Goal: Task Accomplishment & Management: Complete application form

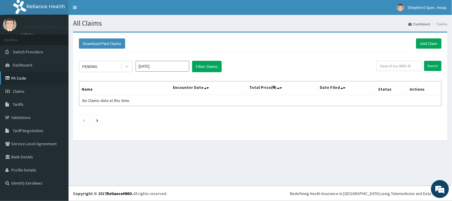
click at [33, 78] on link "PA Code" at bounding box center [34, 78] width 69 height 13
click at [420, 44] on link "Add Claim" at bounding box center [428, 43] width 25 height 10
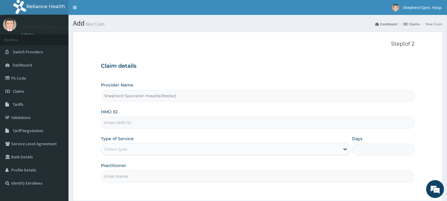
click at [128, 118] on input "HMO ID" at bounding box center [258, 123] width 314 height 12
paste input "LAI/10016/A"
type input "LAI/10016/A"
drag, startPoint x: 198, startPoint y: 73, endPoint x: 193, endPoint y: 76, distance: 5.7
click at [198, 73] on div "Claim details Provider Name Shepherd Specialist Hospital(festac) HMO ID LAI/100…" at bounding box center [258, 119] width 314 height 125
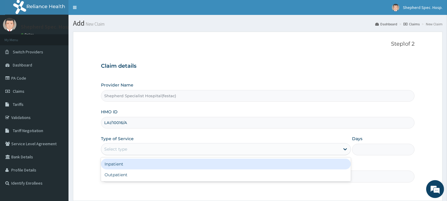
click at [133, 145] on div "Select type" at bounding box center [220, 149] width 239 height 10
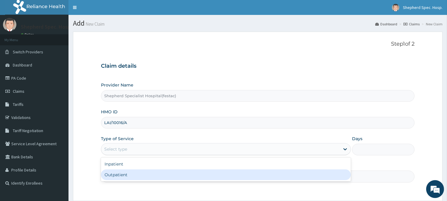
click at [125, 175] on div "Outpatient" at bounding box center [226, 174] width 250 height 11
type input "1"
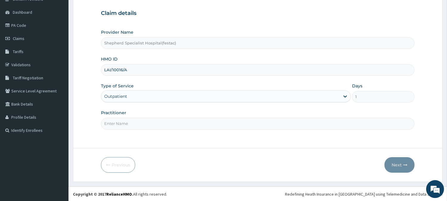
scroll to position [53, 0]
click at [154, 121] on input "Practitioner" at bounding box center [258, 123] width 314 height 12
type input "DR [PERSON_NAME]"
click at [403, 165] on button "Next" at bounding box center [400, 164] width 30 height 15
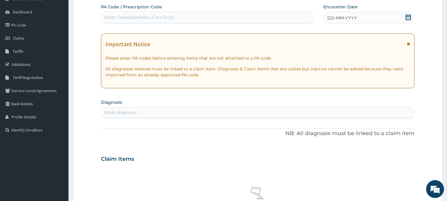
click at [407, 14] on icon at bounding box center [408, 17] width 5 height 6
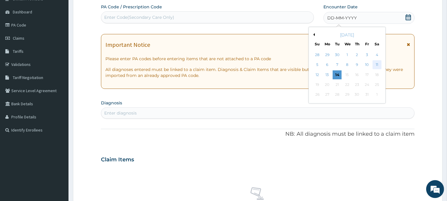
click at [375, 62] on div "11" at bounding box center [377, 65] width 9 height 9
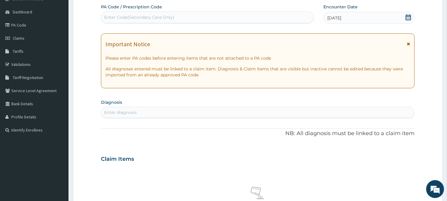
click at [168, 111] on div "Enter diagnosis" at bounding box center [257, 113] width 313 height 10
type input "FALCIPARUM"
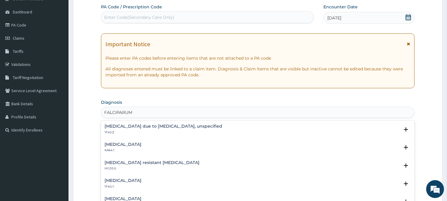
scroll to position [3, 0]
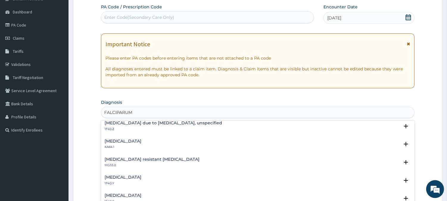
click at [142, 180] on div "[MEDICAL_DATA] 1F40.Y" at bounding box center [123, 180] width 37 height 10
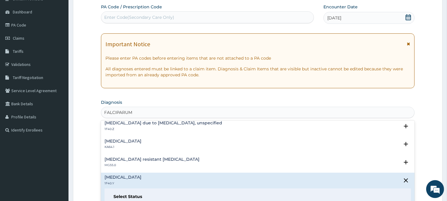
scroll to position [41, 0]
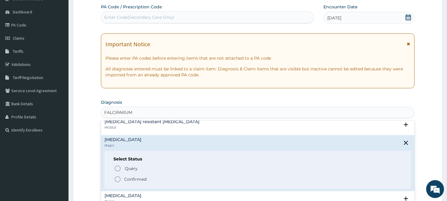
click at [127, 176] on p "Confirmed" at bounding box center [135, 179] width 22 height 6
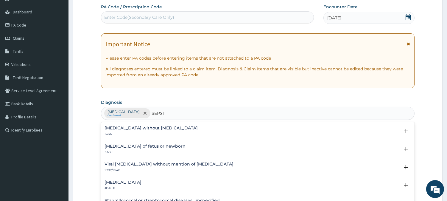
type input "[MEDICAL_DATA]"
click at [149, 165] on h4 "Viral [MEDICAL_DATA] without mention of [MEDICAL_DATA]" at bounding box center [169, 164] width 129 height 4
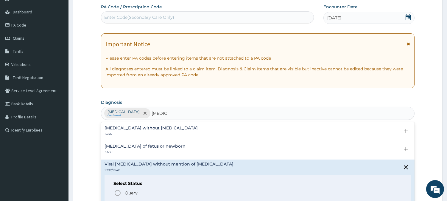
scroll to position [33, 0]
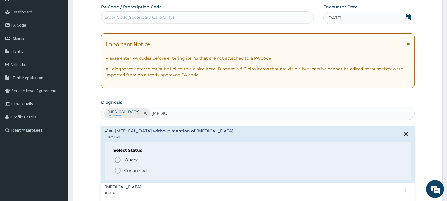
click at [120, 170] on icon "status option filled" at bounding box center [117, 170] width 7 height 7
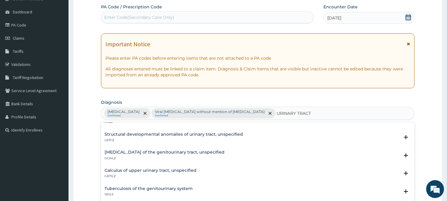
scroll to position [0, 0]
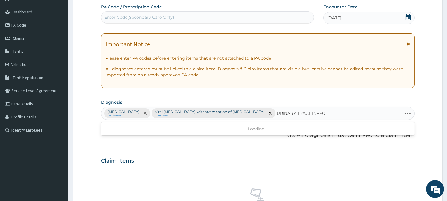
type input "URINARY TRACT INFECT"
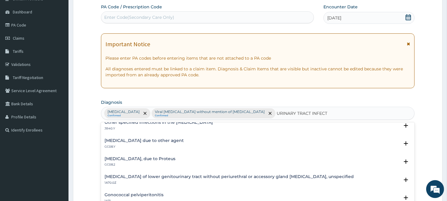
scroll to position [99, 0]
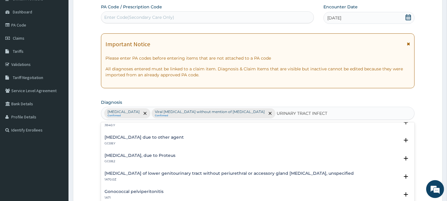
click at [176, 156] on h4 "[MEDICAL_DATA], due to Proteus" at bounding box center [140, 155] width 71 height 4
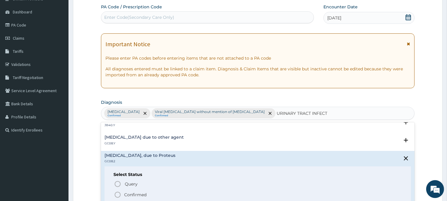
click at [142, 157] on h4 "[MEDICAL_DATA], due to Proteus" at bounding box center [140, 155] width 71 height 4
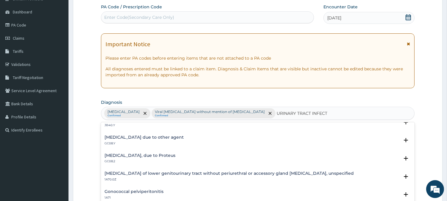
click at [154, 138] on h4 "[MEDICAL_DATA] due to other agent" at bounding box center [144, 137] width 79 height 4
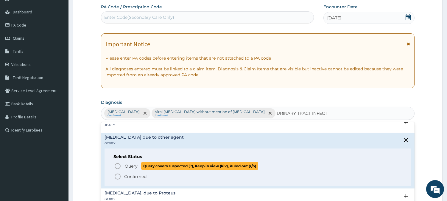
click at [119, 163] on circle "status option query" at bounding box center [117, 165] width 5 height 5
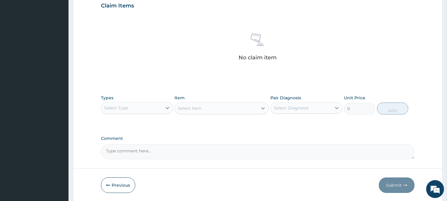
scroll to position [240, 0]
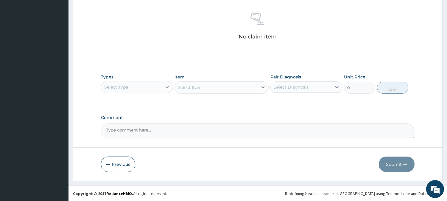
click at [126, 91] on div "Select Type" at bounding box center [131, 87] width 61 height 10
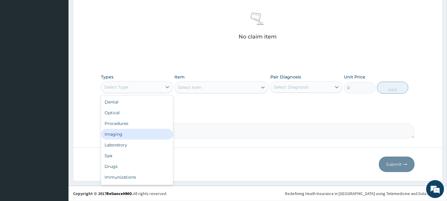
click at [125, 129] on div "Imaging" at bounding box center [137, 134] width 72 height 11
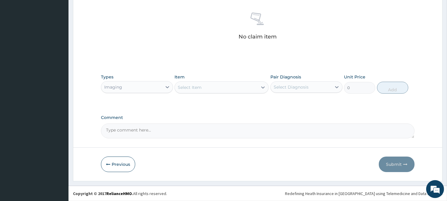
click at [134, 85] on div "Imaging" at bounding box center [131, 87] width 61 height 10
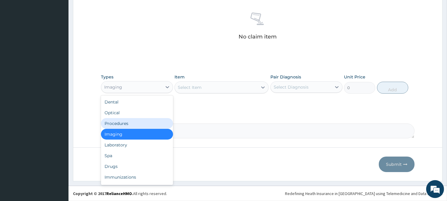
click at [128, 121] on div "Procedures" at bounding box center [137, 123] width 72 height 11
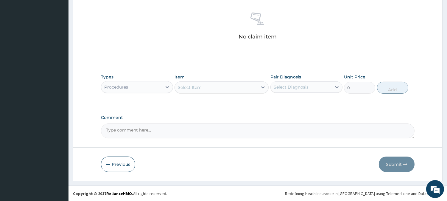
click at [213, 91] on div "Select Item" at bounding box center [216, 88] width 83 height 10
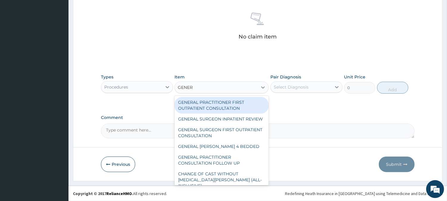
type input "GENERA"
click at [207, 110] on div "GENERAL PRACTITIONER FIRST OUTPATIENT CONSULTATION" at bounding box center [222, 105] width 94 height 17
type input "4500"
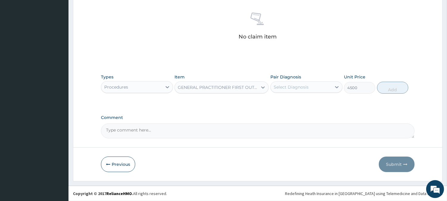
click at [299, 84] on div "Select Diagnosis" at bounding box center [301, 87] width 61 height 10
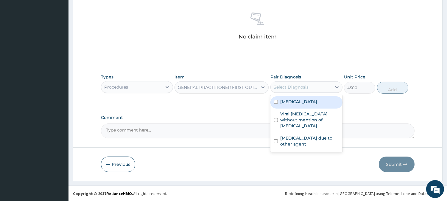
click at [290, 105] on label "[MEDICAL_DATA]" at bounding box center [298, 102] width 37 height 6
checkbox input "true"
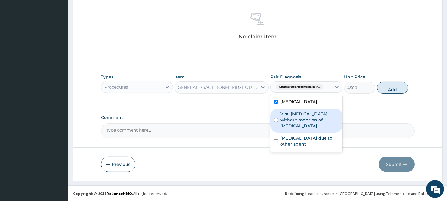
click at [285, 127] on label "Viral [MEDICAL_DATA] without mention of [MEDICAL_DATA]" at bounding box center [309, 120] width 59 height 18
checkbox input "true"
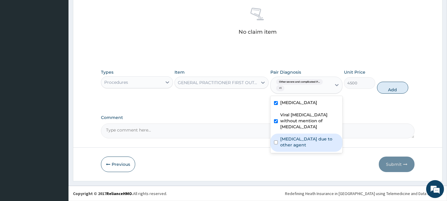
click at [286, 148] on label "[MEDICAL_DATA] due to other agent" at bounding box center [309, 142] width 59 height 12
checkbox input "true"
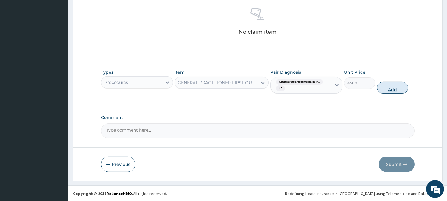
click at [397, 91] on button "Add" at bounding box center [392, 88] width 31 height 12
type input "0"
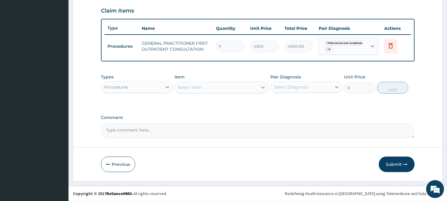
scroll to position [213, 0]
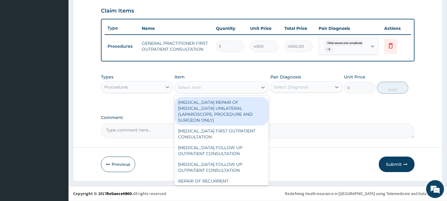
click at [182, 87] on div "Select Item" at bounding box center [190, 87] width 24 height 6
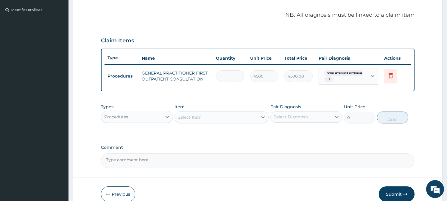
scroll to position [180, 0]
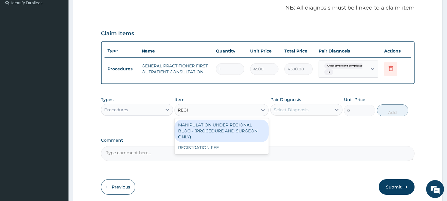
type input "REGIS"
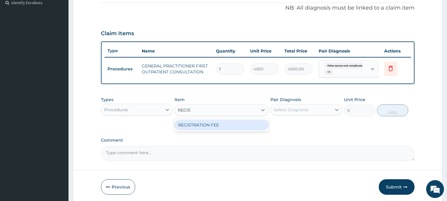
click at [183, 130] on div "REGISTRATION FEE" at bounding box center [222, 125] width 94 height 11
type input "3000"
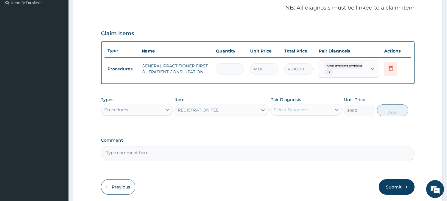
drag, startPoint x: 272, startPoint y: 123, endPoint x: 274, endPoint y: 120, distance: 3.9
click at [272, 114] on div "Select Diagnosis" at bounding box center [301, 110] width 61 height 10
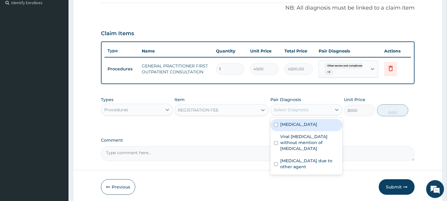
click at [292, 127] on label "[MEDICAL_DATA]" at bounding box center [298, 124] width 37 height 6
checkbox input "true"
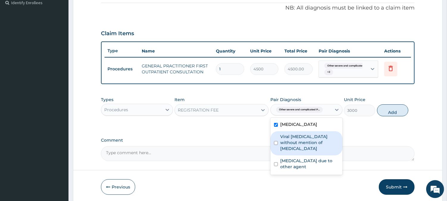
click at [290, 151] on label "Viral [MEDICAL_DATA] without mention of [MEDICAL_DATA]" at bounding box center [309, 143] width 59 height 18
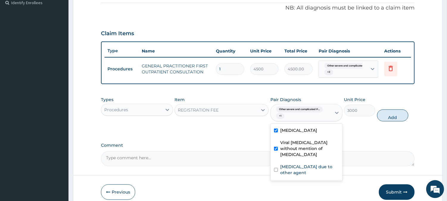
click at [289, 161] on div "Viral [MEDICAL_DATA] without mention of [MEDICAL_DATA]" at bounding box center [307, 149] width 72 height 24
checkbox input "false"
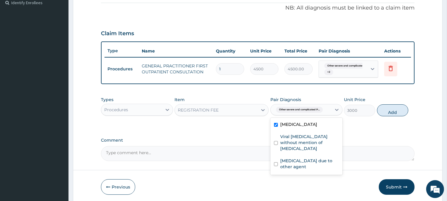
click at [286, 131] on div "[MEDICAL_DATA]" at bounding box center [307, 125] width 72 height 12
checkbox input "false"
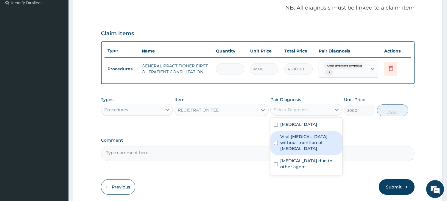
click at [289, 151] on label "Viral [MEDICAL_DATA] without mention of [MEDICAL_DATA]" at bounding box center [309, 143] width 59 height 18
checkbox input "true"
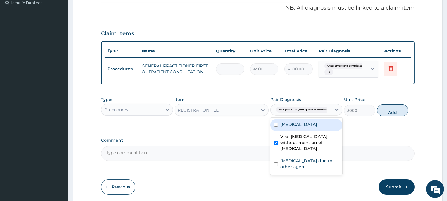
drag, startPoint x: 286, startPoint y: 142, endPoint x: 296, endPoint y: 158, distance: 18.6
click at [292, 127] on label "[MEDICAL_DATA]" at bounding box center [298, 124] width 37 height 6
checkbox input "true"
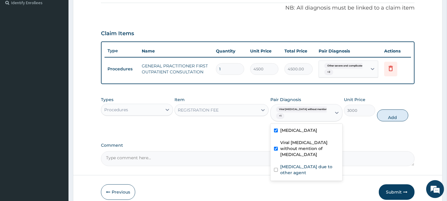
click at [292, 157] on label "Viral [MEDICAL_DATA] without mention of [MEDICAL_DATA]" at bounding box center [309, 148] width 59 height 18
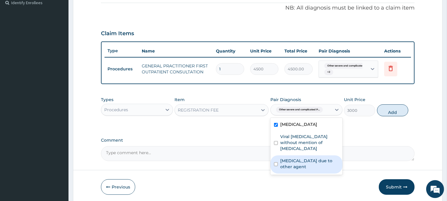
click at [288, 151] on label "Viral [MEDICAL_DATA] without mention of [MEDICAL_DATA]" at bounding box center [309, 143] width 59 height 18
checkbox input "true"
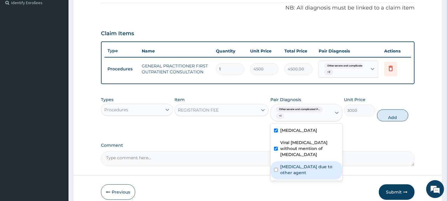
drag, startPoint x: 287, startPoint y: 189, endPoint x: 289, endPoint y: 185, distance: 4.0
click at [287, 176] on label "[MEDICAL_DATA] due to other agent" at bounding box center [309, 170] width 59 height 12
checkbox input "true"
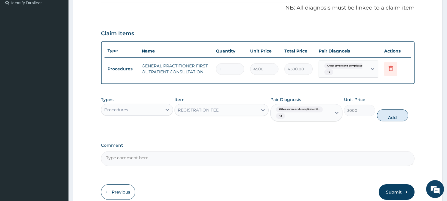
click at [390, 133] on div "Types Procedures Item REGISTRATION FEE Pair Diagnosis Other severe and complica…" at bounding box center [258, 114] width 314 height 40
click at [391, 121] on button "Add" at bounding box center [392, 115] width 31 height 12
type input "0"
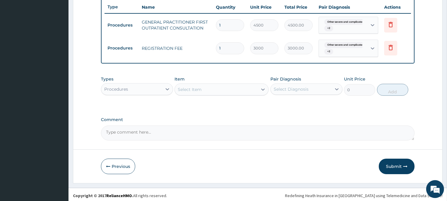
scroll to position [237, 0]
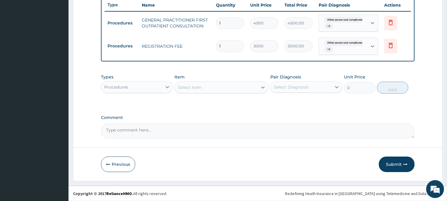
click at [148, 86] on div "Procedures" at bounding box center [131, 87] width 61 height 10
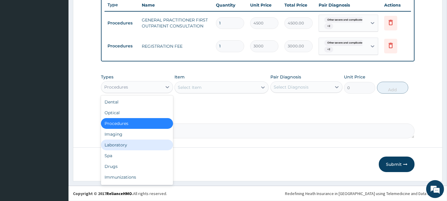
click at [125, 143] on div "Laboratory" at bounding box center [137, 144] width 72 height 11
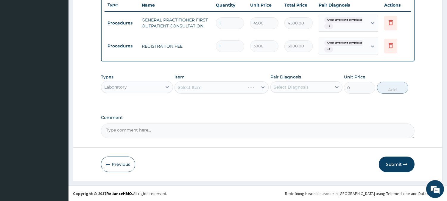
click at [215, 90] on div "Select Item" at bounding box center [222, 87] width 94 height 12
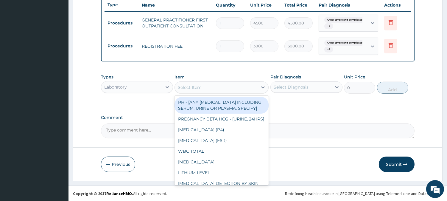
click at [236, 88] on div "Select Item" at bounding box center [216, 88] width 83 height 10
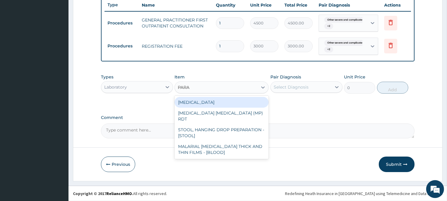
type input "PARAS"
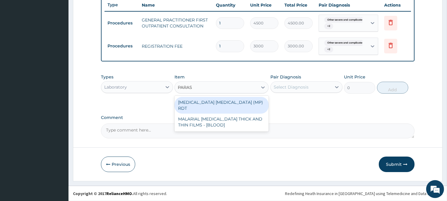
drag, startPoint x: 228, startPoint y: 105, endPoint x: 285, endPoint y: 97, distance: 57.5
click at [228, 105] on div "[MEDICAL_DATA] [MEDICAL_DATA] (MP) RDT" at bounding box center [222, 105] width 94 height 17
type input "2400"
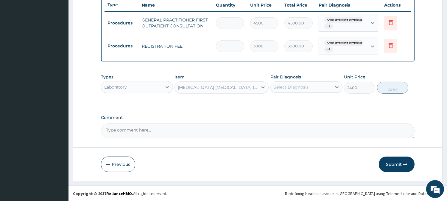
click at [295, 87] on div "Select Diagnosis" at bounding box center [291, 87] width 35 height 6
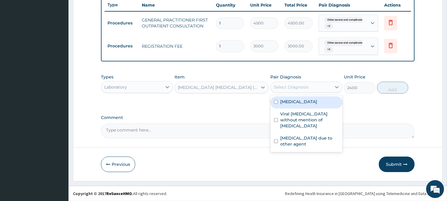
click at [298, 105] on label "[MEDICAL_DATA]" at bounding box center [298, 102] width 37 height 6
checkbox input "true"
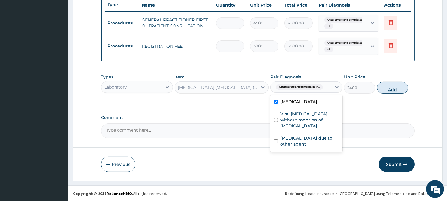
click at [385, 90] on button "Add" at bounding box center [392, 88] width 31 height 12
type input "0"
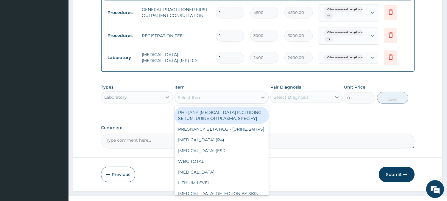
click at [236, 102] on div "Select Item" at bounding box center [216, 98] width 83 height 10
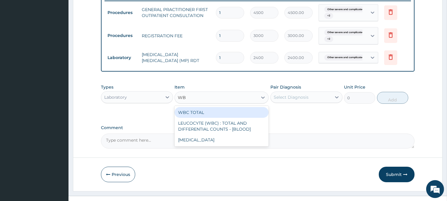
type input "WBC"
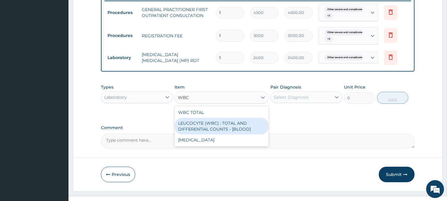
click at [231, 133] on div "LEUCOCYTE (WBC) : TOTAL AND DIFFERENTIAL COUNTS - [BLOOD]" at bounding box center [222, 126] width 94 height 17
type input "3000"
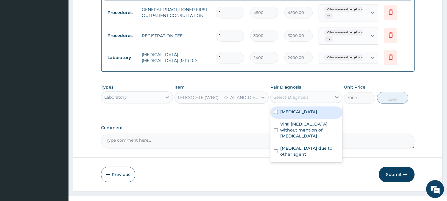
click at [284, 102] on div "Select Diagnosis" at bounding box center [301, 97] width 61 height 10
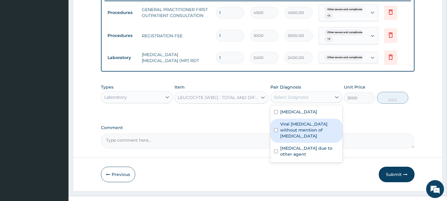
click at [284, 139] on label "Viral [MEDICAL_DATA] without mention of [MEDICAL_DATA]" at bounding box center [309, 130] width 59 height 18
checkbox input "true"
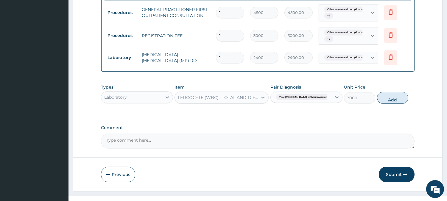
click at [399, 104] on button "Add" at bounding box center [392, 98] width 31 height 12
type input "0"
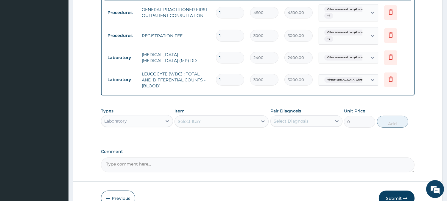
click at [125, 124] on div "Laboratory" at bounding box center [115, 121] width 23 height 6
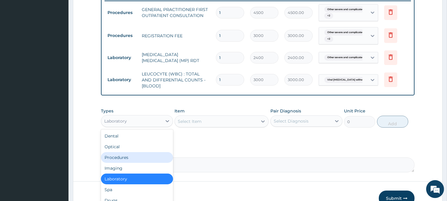
scroll to position [20, 0]
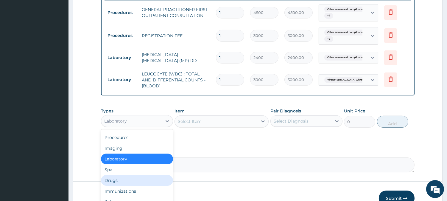
drag, startPoint x: 148, startPoint y: 191, endPoint x: 145, endPoint y: 184, distance: 7.7
click at [148, 186] on div "Drugs" at bounding box center [137, 180] width 72 height 11
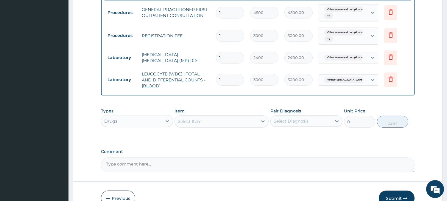
click at [190, 124] on div "Select Item" at bounding box center [190, 121] width 24 height 6
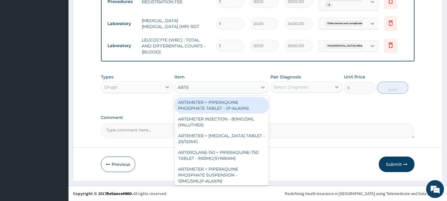
scroll to position [281, 0]
type input "ARTEMET"
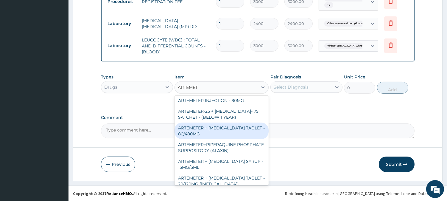
scroll to position [64, 0]
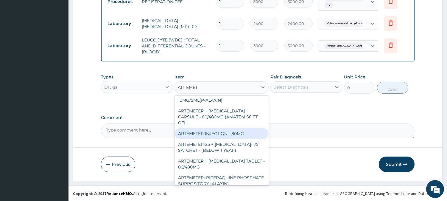
click at [232, 134] on div "ARTEMETER INJECTION - 80MG" at bounding box center [222, 133] width 94 height 11
type input "544"
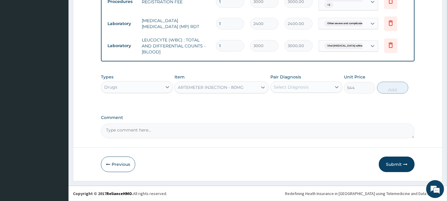
click at [297, 90] on div "Select Diagnosis" at bounding box center [301, 87] width 61 height 10
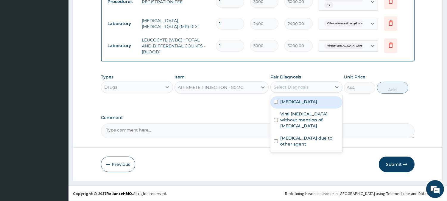
click at [288, 105] on label "[MEDICAL_DATA]" at bounding box center [298, 102] width 37 height 6
checkbox input "true"
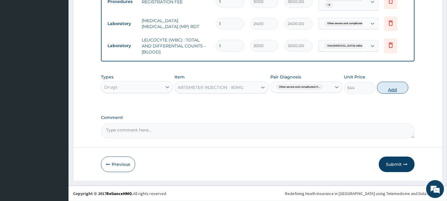
click at [386, 89] on button "Add" at bounding box center [392, 88] width 31 height 12
type input "0"
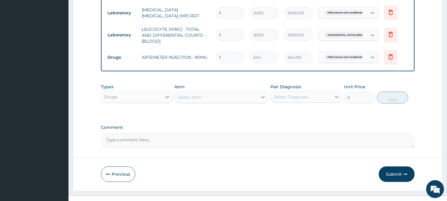
drag, startPoint x: 224, startPoint y: 69, endPoint x: 213, endPoint y: 75, distance: 12.5
click at [213, 68] on tr "Drugs ARTEMETER INJECTION - 80MG 1 544 544.00 Other severe and complicated P...…" at bounding box center [258, 57] width 307 height 21
type input "6"
type input "3264.00"
type input "6"
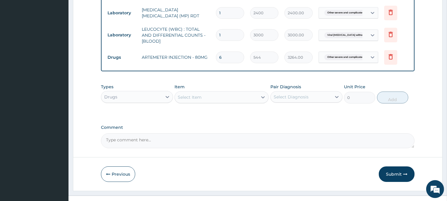
click at [204, 101] on div "Item Select Item" at bounding box center [222, 94] width 94 height 20
click at [250, 102] on div "Select Item" at bounding box center [216, 97] width 83 height 10
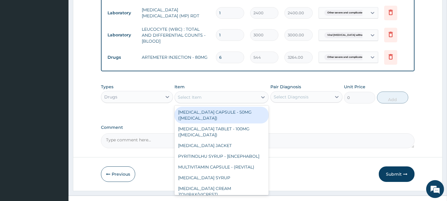
click at [246, 102] on div "Select Item" at bounding box center [216, 97] width 83 height 10
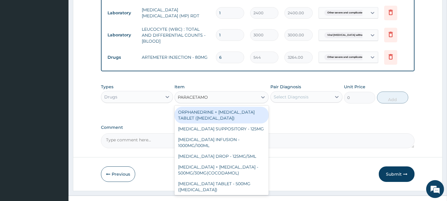
type input "[MEDICAL_DATA]"
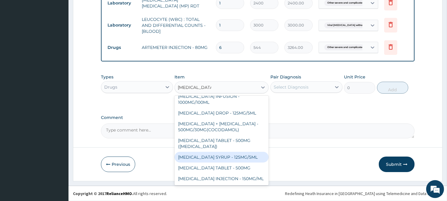
scroll to position [302, 0]
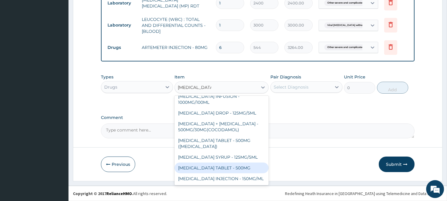
click at [245, 164] on div "[MEDICAL_DATA] TABLET - 500MG" at bounding box center [222, 167] width 94 height 11
type input "38.400000000000006"
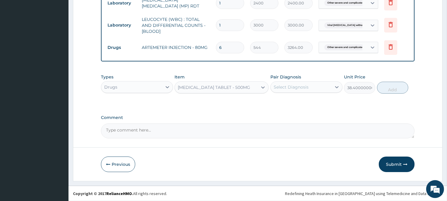
click at [286, 86] on div "Select Diagnosis" at bounding box center [291, 87] width 35 height 6
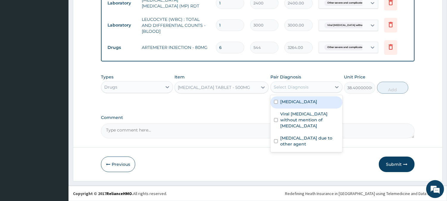
drag, startPoint x: 293, startPoint y: 106, endPoint x: 316, endPoint y: 102, distance: 23.2
click at [293, 105] on label "[MEDICAL_DATA]" at bounding box center [298, 102] width 37 height 6
checkbox input "true"
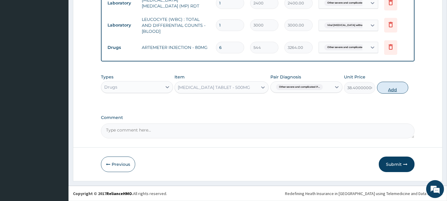
click at [404, 86] on button "Add" at bounding box center [392, 88] width 31 height 12
type input "0"
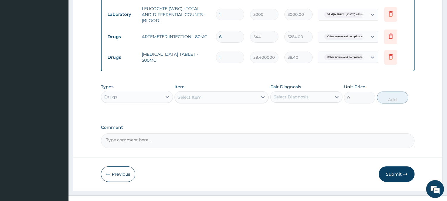
type input "18"
type input "691.20"
